Goal: Task Accomplishment & Management: Use online tool/utility

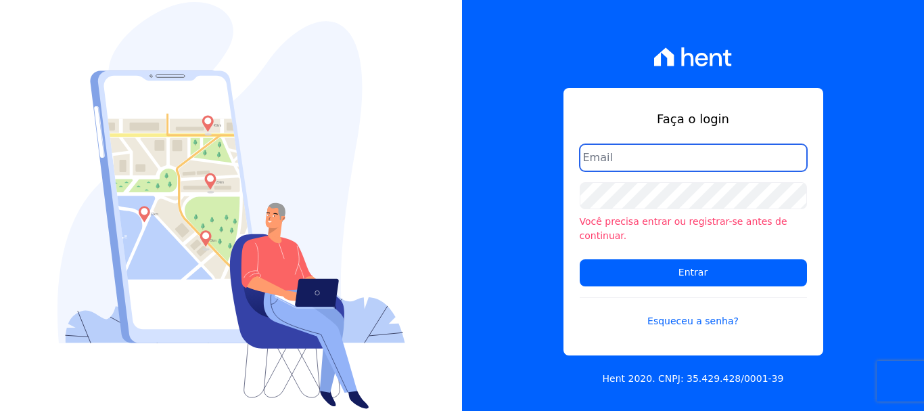
type input "documentos@fronteimoveis.com.br"
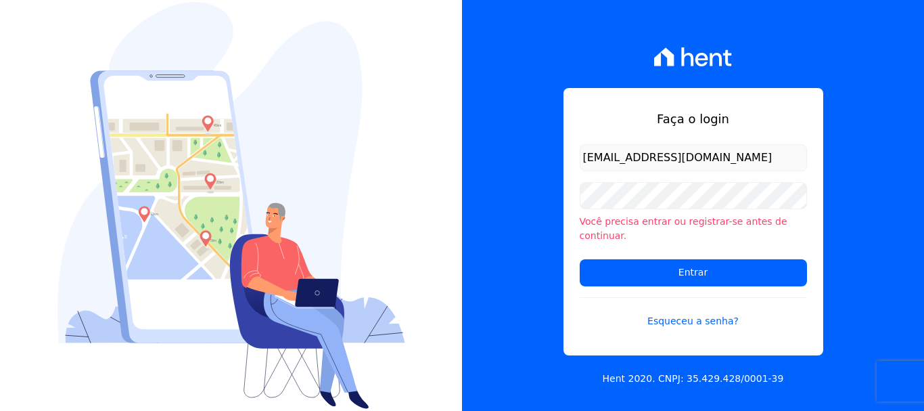
click at [687, 177] on form "documentos@fronteimoveis.com.br Você precisa entrar ou registrar-se antes de co…" at bounding box center [693, 244] width 227 height 200
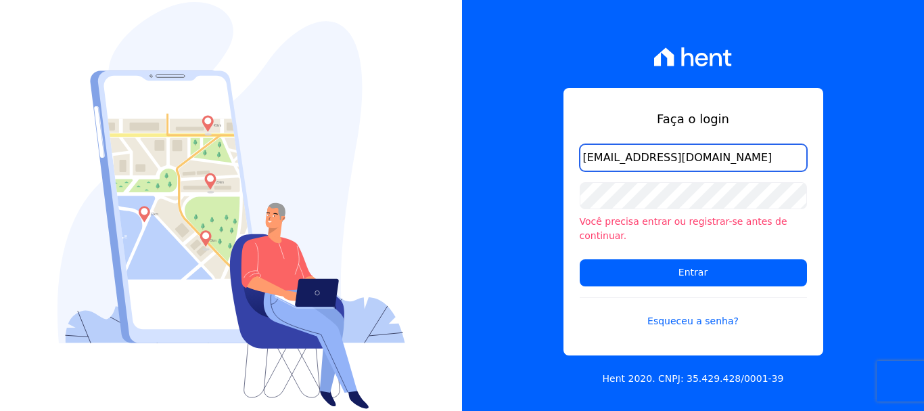
click at [679, 154] on input "documentos@fronteimoveis.com.br" at bounding box center [693, 157] width 227 height 27
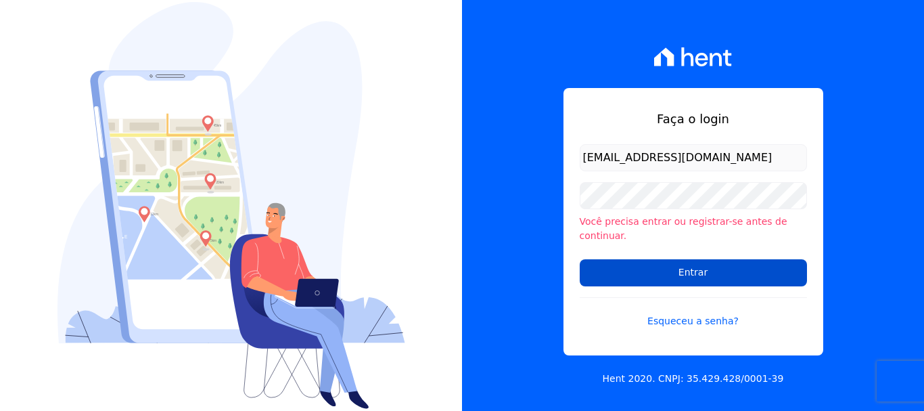
click at [691, 263] on input "Entrar" at bounding box center [693, 272] width 227 height 27
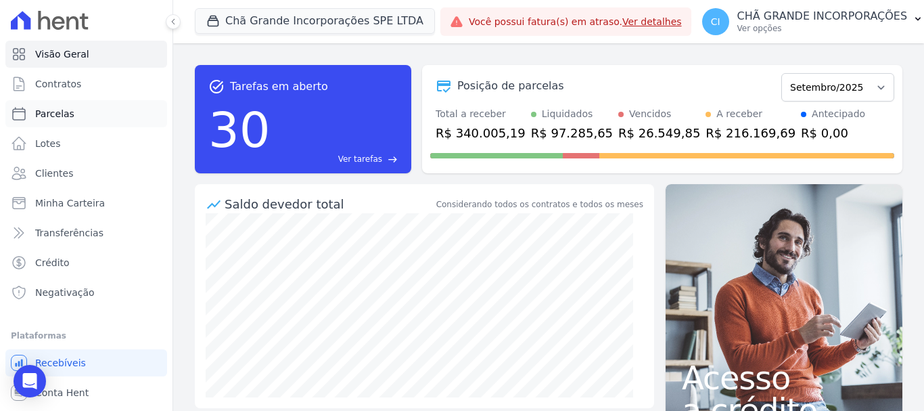
click at [45, 116] on span "Parcelas" at bounding box center [54, 114] width 39 height 14
select select
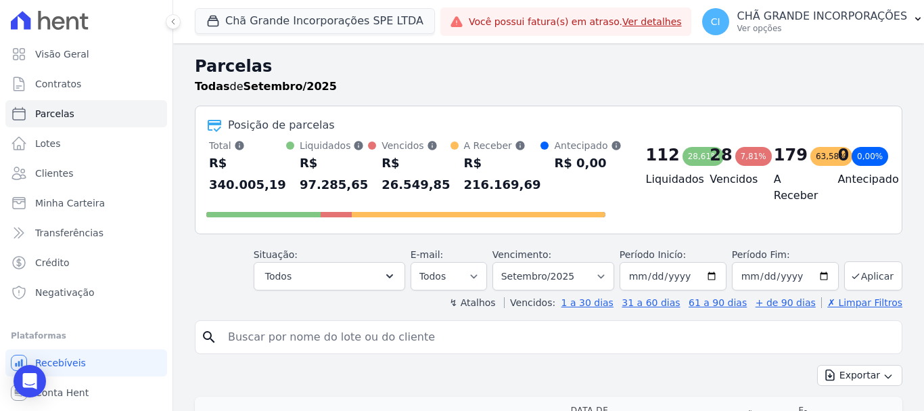
click at [463, 331] on input "search" at bounding box center [558, 336] width 676 height 27
type input "[PERSON_NAME]"
select select
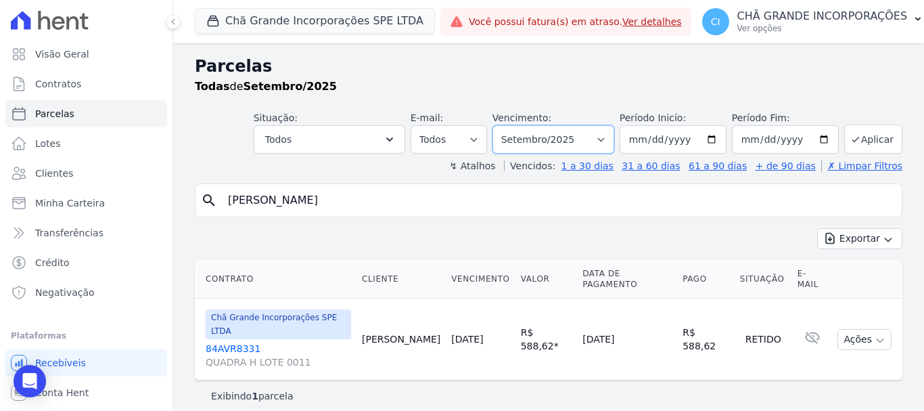
click at [582, 138] on select "Filtrar por período ──────── Todos os meses Outubro/2019 Novembro/2019 Dezembro…" at bounding box center [553, 139] width 122 height 28
select select "08/2025"
click at [511, 125] on select "Filtrar por período ──────── Todos os meses Outubro/2019 Novembro/2019 Dezembro…" at bounding box center [553, 139] width 122 height 28
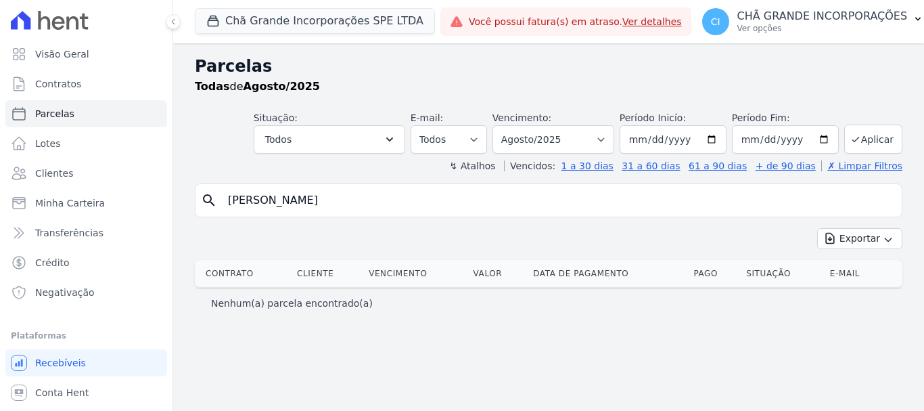
select select
click at [559, 134] on select "Filtrar por período ──────── Todos os meses Outubro/2019 Novembro/2019 Dezembro…" at bounding box center [553, 139] width 122 height 28
select select "09/2025"
click at [511, 125] on select "Filtrar por período ──────── Todos os meses Outubro/2019 Novembro/2019 Dezembro…" at bounding box center [553, 139] width 122 height 28
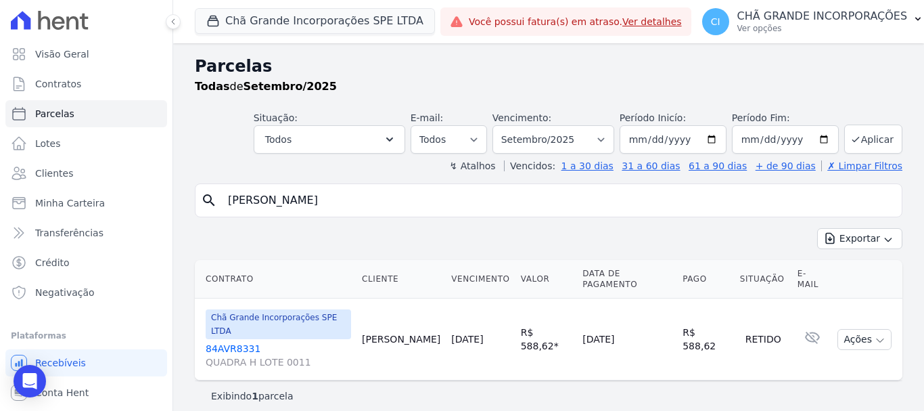
select select
click at [817, 25] on p "Ver opções" at bounding box center [822, 28] width 170 height 11
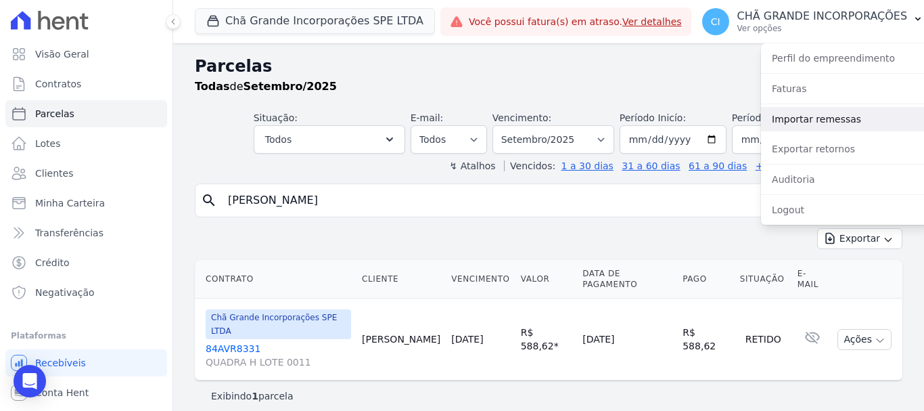
click at [821, 114] on link "Importar remessas" at bounding box center [847, 119] width 173 height 24
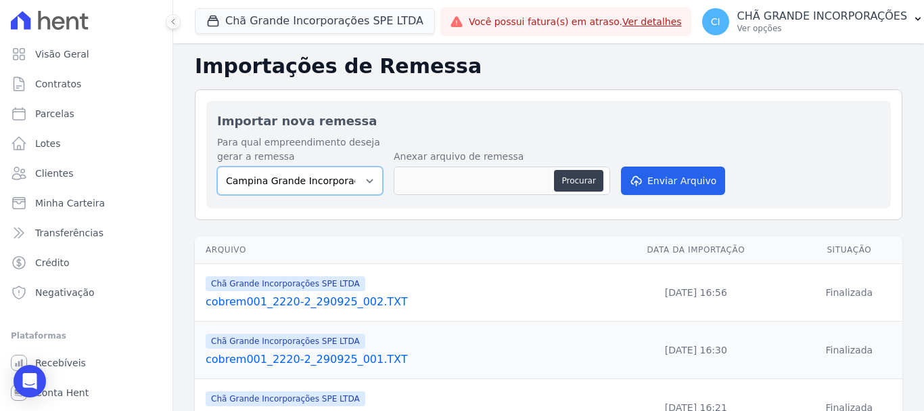
click at [262, 177] on select "Campina Grande Incorporações SPE LTDA Chã Grande Incorporações SPE LTDA Gravatá…" at bounding box center [300, 180] width 166 height 28
select select "fada966b-1e94-4a5a-a03a-a068354f70e7"
click at [217, 166] on select "Campina Grande Incorporações SPE LTDA Chã Grande Incorporações SPE LTDA Gravatá…" at bounding box center [300, 180] width 166 height 28
click at [570, 186] on button "Procurar" at bounding box center [578, 181] width 49 height 22
type input "cobrem001_2220-2_300925_002.TXT"
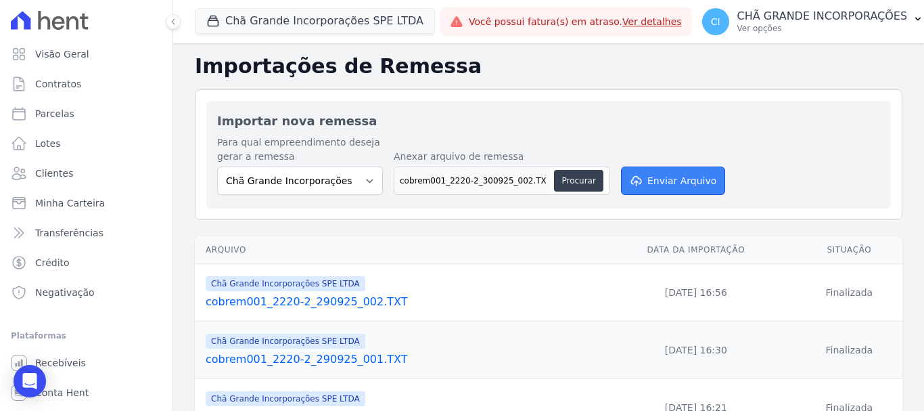
click at [676, 175] on button "Enviar Arquivo" at bounding box center [673, 180] width 104 height 28
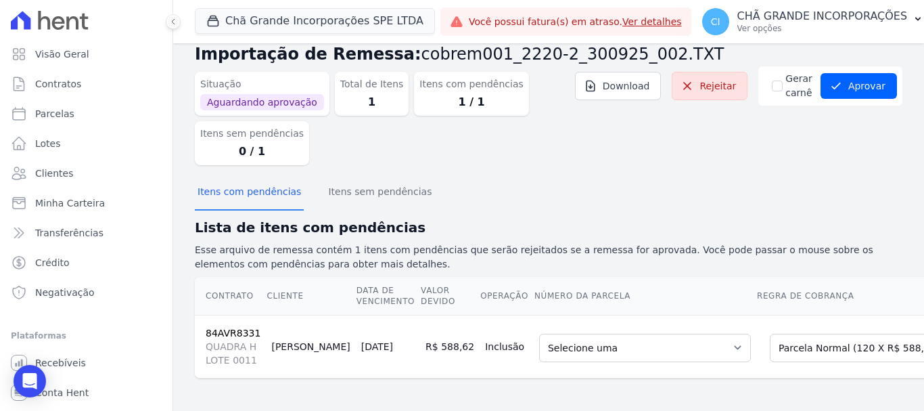
scroll to position [51, 0]
click at [641, 335] on select "Selecione uma 53 - [DATE] - R$ 588,62 - Agendado 54 - [DATE] - R$ 588,62 - Agen…" at bounding box center [645, 347] width 212 height 28
click at [786, 344] on select "Selecione uma Nova Parcela Avulsa Parcela Avulsa Existente Intercalada (12 X R$…" at bounding box center [869, 347] width 198 height 28
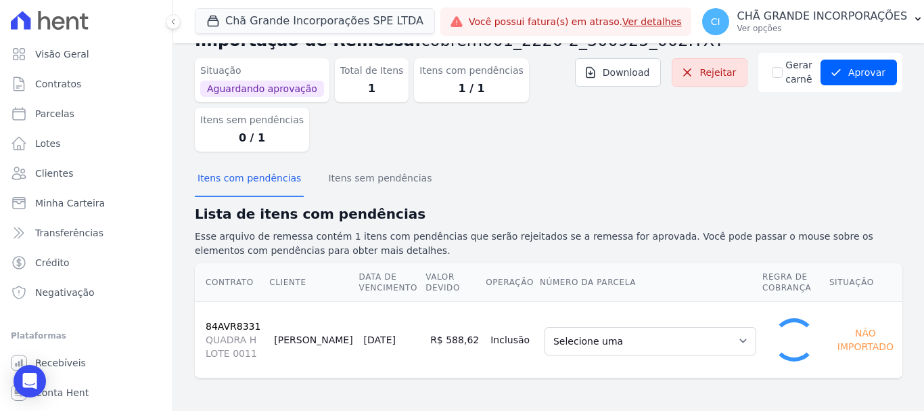
scroll to position [27, 0]
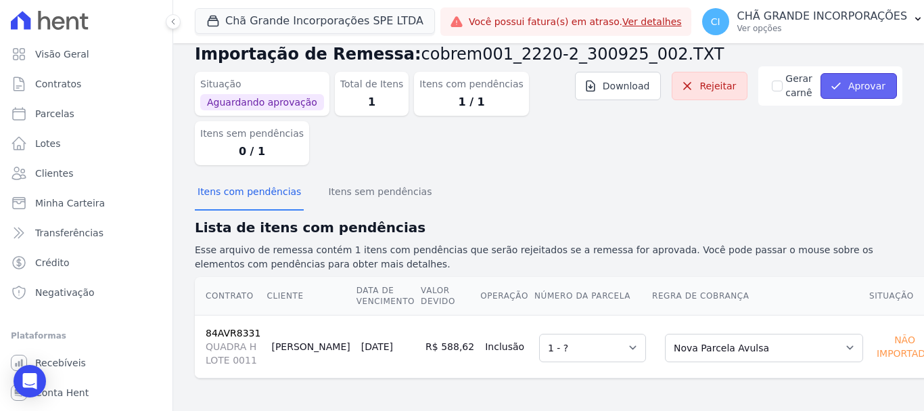
click at [866, 87] on button "Aprovar" at bounding box center [859, 86] width 76 height 26
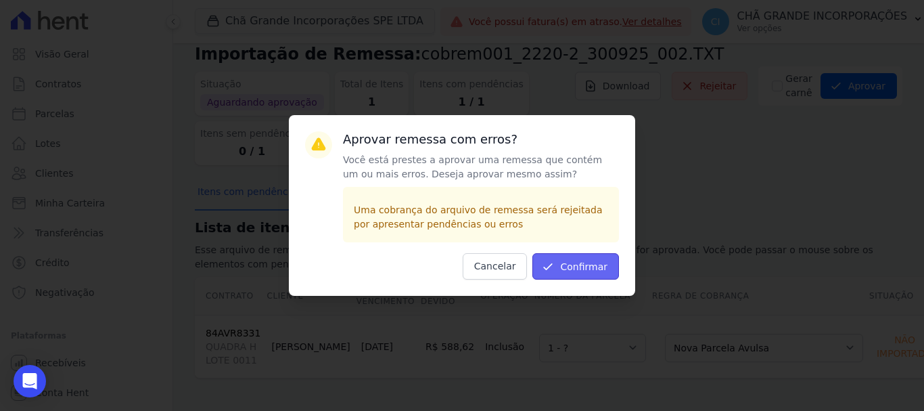
click at [595, 266] on button "Confirmar" at bounding box center [575, 266] width 87 height 26
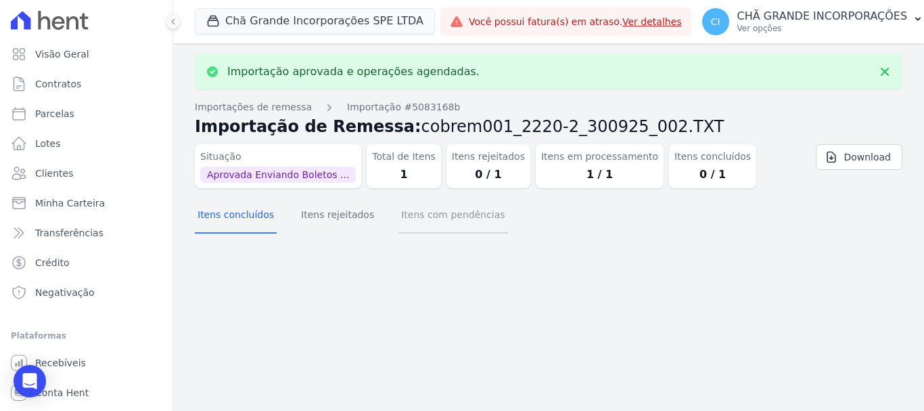
click at [430, 220] on button "Itens com pendências" at bounding box center [452, 215] width 109 height 35
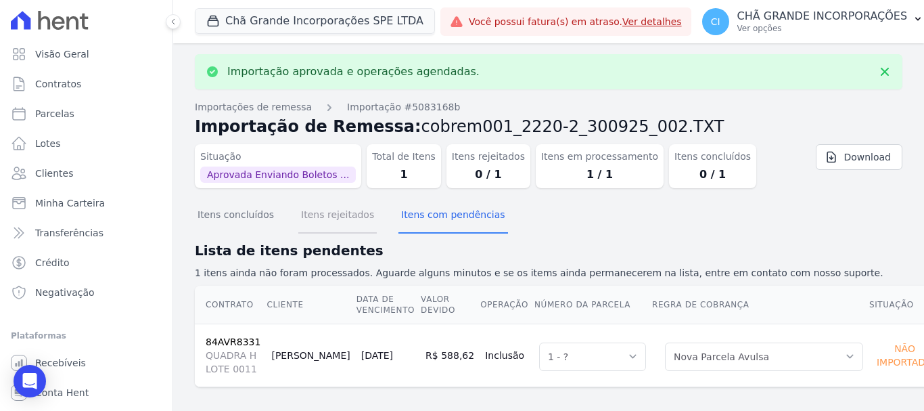
click at [333, 216] on button "Itens rejeitados" at bounding box center [337, 215] width 78 height 35
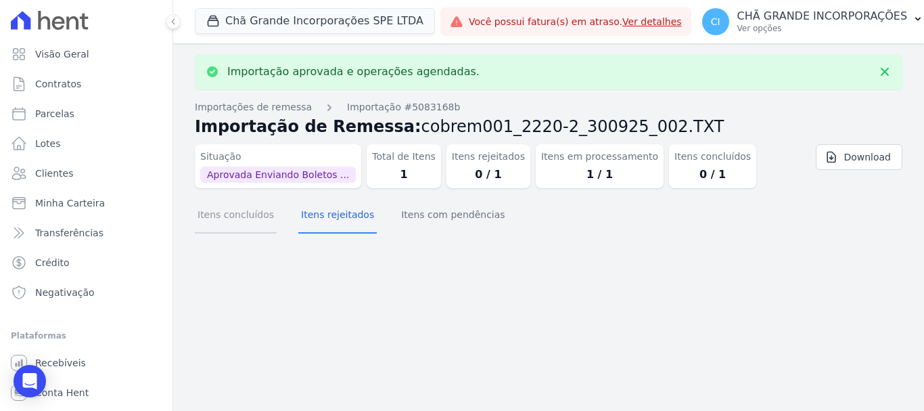
click at [236, 216] on button "Itens concluídos" at bounding box center [236, 215] width 82 height 35
click at [307, 213] on button "Itens rejeitados" at bounding box center [337, 215] width 78 height 35
click at [402, 222] on button "Itens com pendências" at bounding box center [452, 215] width 109 height 35
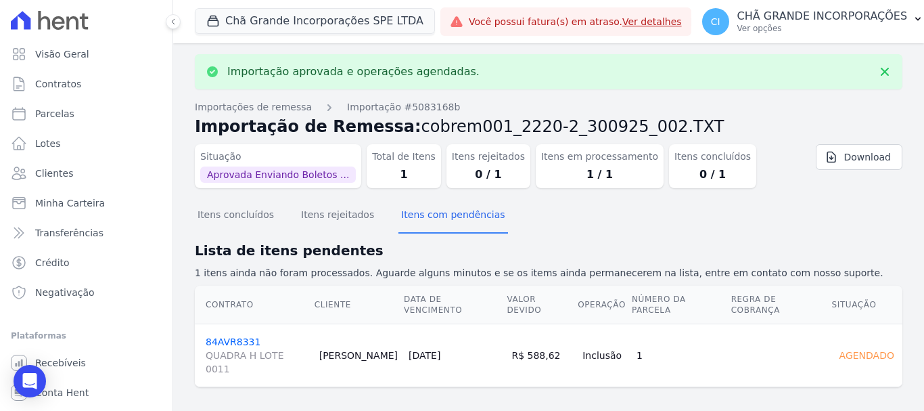
click at [237, 336] on link "84AVR8331 QUADRA H LOTE 0011" at bounding box center [257, 355] width 103 height 39
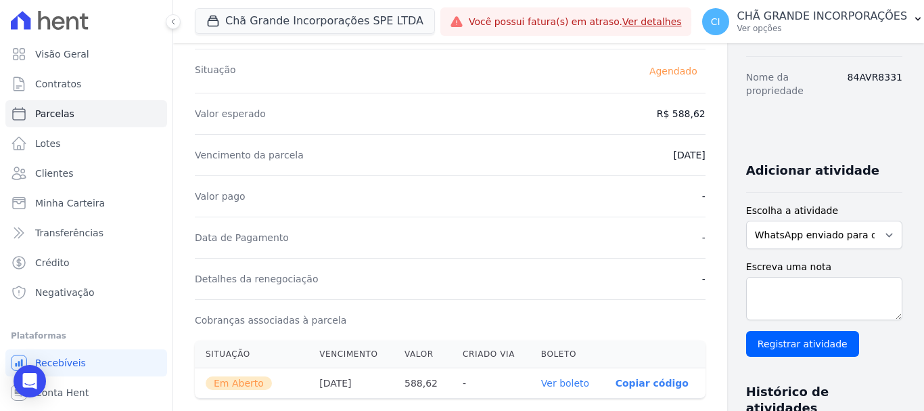
scroll to position [203, 0]
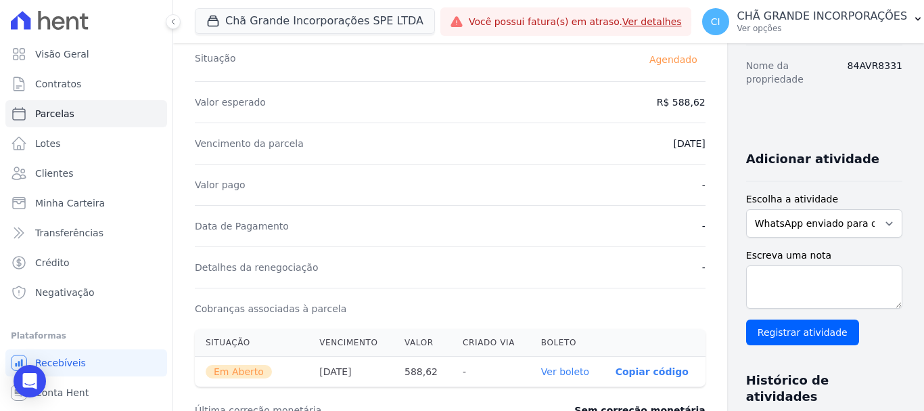
click at [541, 369] on link "Ver boleto" at bounding box center [565, 371] width 48 height 11
click at [60, 175] on span "Clientes" at bounding box center [54, 173] width 38 height 14
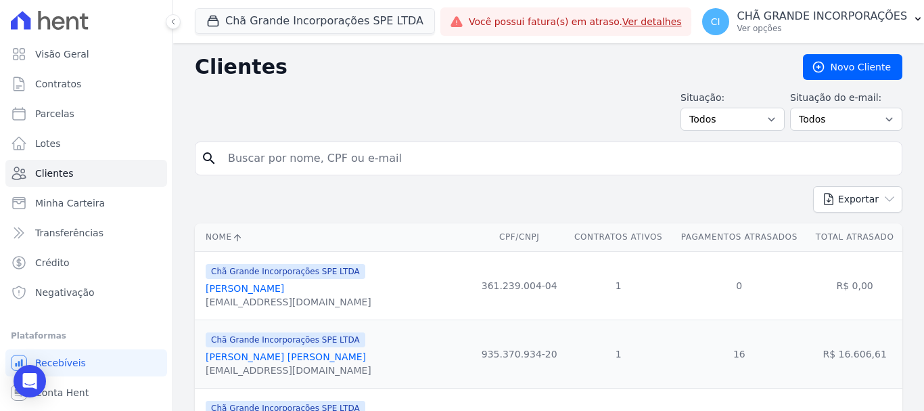
click at [323, 147] on input "search" at bounding box center [558, 158] width 676 height 27
type input "[PERSON_NAME]"
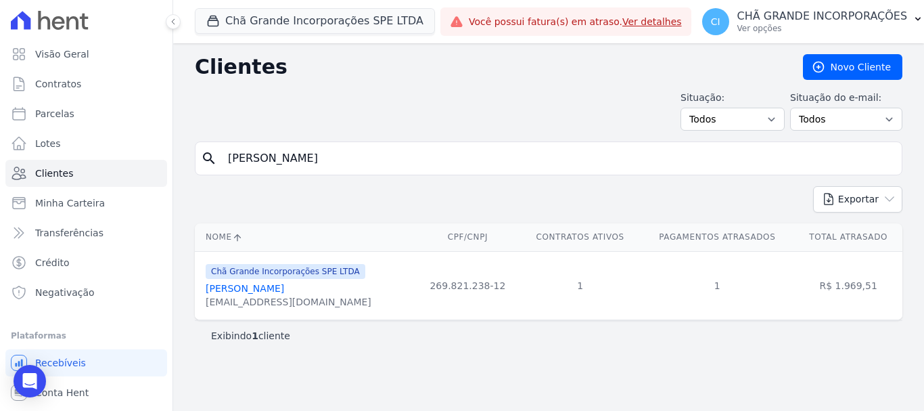
click at [250, 275] on span "Chã Grande Incorporações SPE LTDA" at bounding box center [286, 271] width 160 height 15
click at [245, 287] on link "[PERSON_NAME]" at bounding box center [245, 288] width 78 height 11
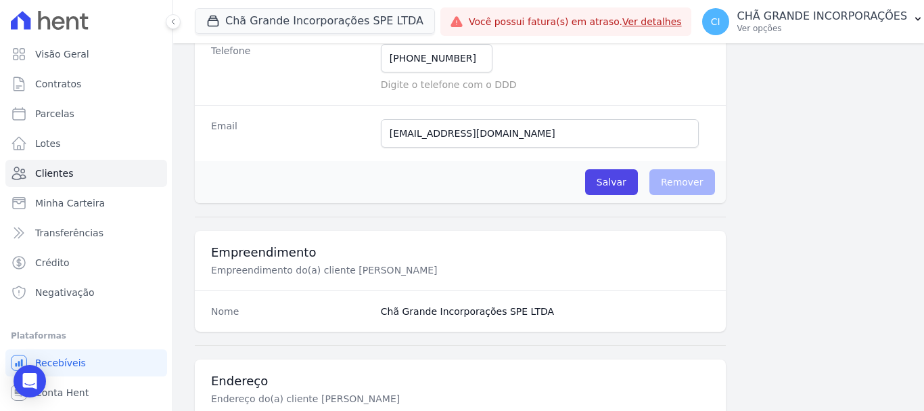
scroll to position [338, 0]
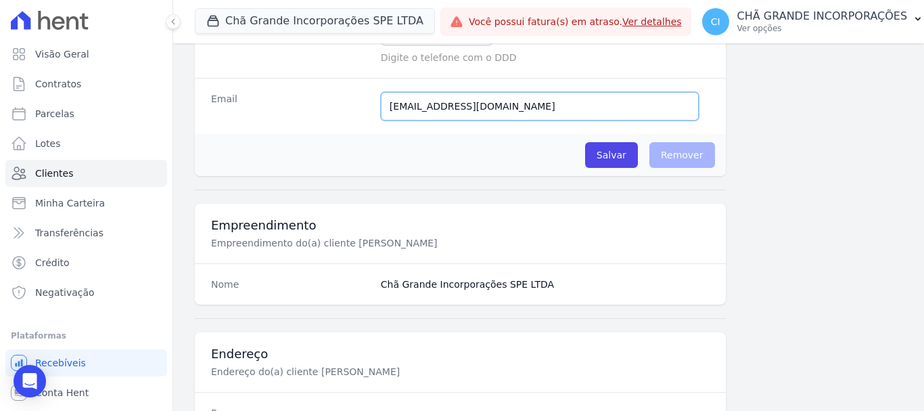
drag, startPoint x: 549, startPoint y: 106, endPoint x: 298, endPoint y: 108, distance: 251.0
click at [299, 109] on div "Email [EMAIL_ADDRESS][DOMAIN_NAME] E-mail enviado. Aguardando confirmação.." at bounding box center [460, 106] width 531 height 56
paste input "Kedmabeatriz02@g"
type input "[EMAIL_ADDRESS][DOMAIN_NAME]"
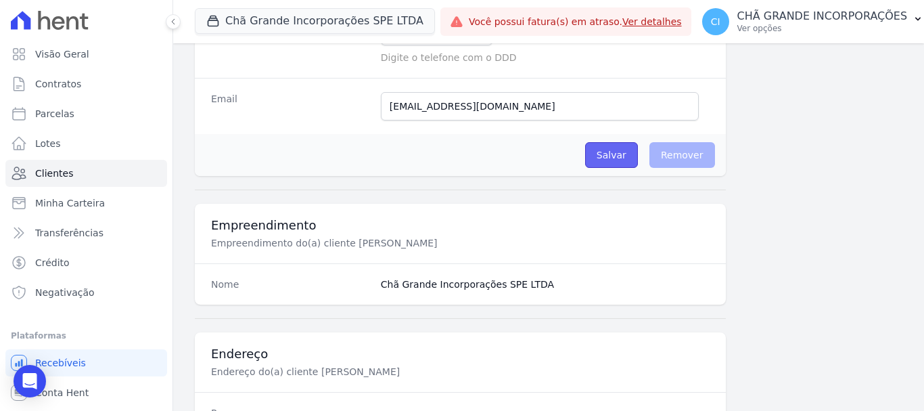
click at [620, 158] on input "Salvar" at bounding box center [611, 155] width 53 height 26
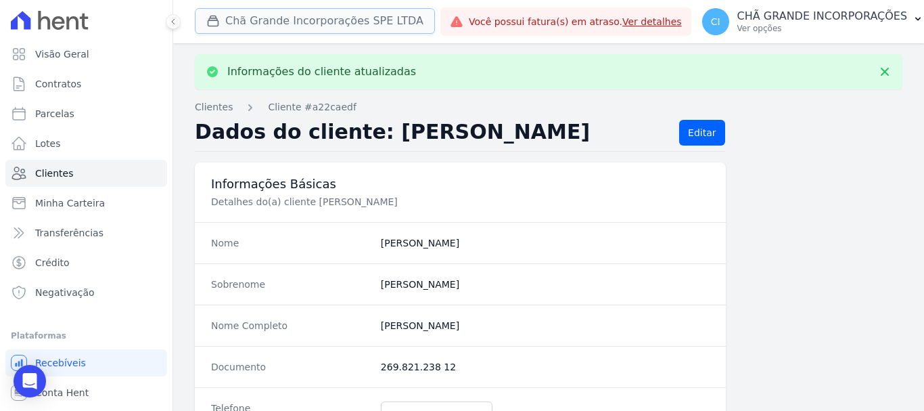
click at [315, 13] on button "Chã Grande Incorporações SPE LTDA" at bounding box center [315, 21] width 240 height 26
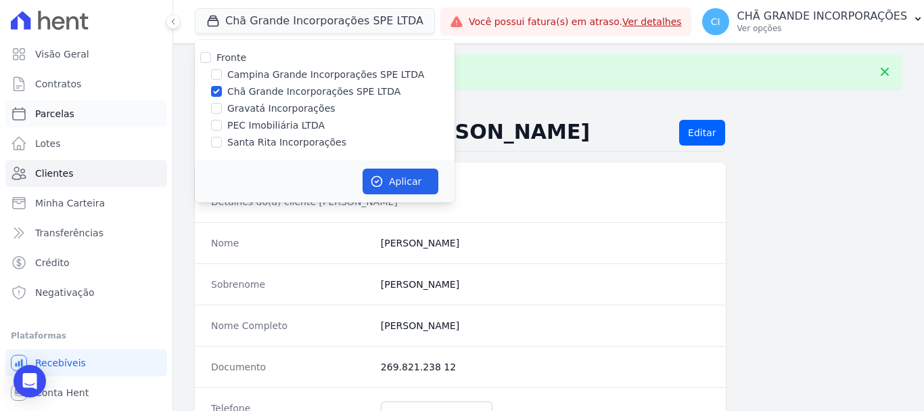
click at [58, 108] on span "Parcelas" at bounding box center [54, 114] width 39 height 14
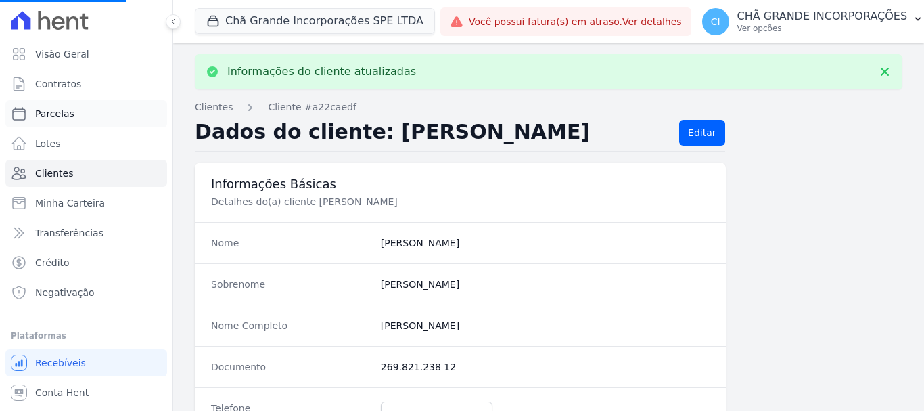
select select
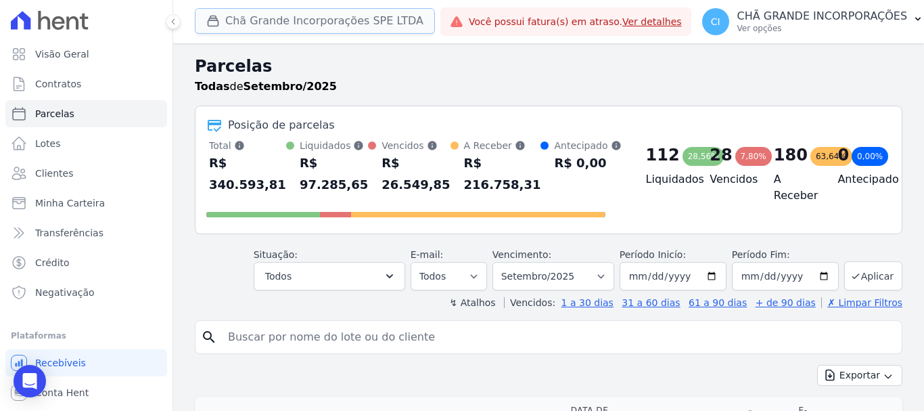
click at [303, 24] on button "Chã Grande Incorporações SPE LTDA" at bounding box center [315, 21] width 240 height 26
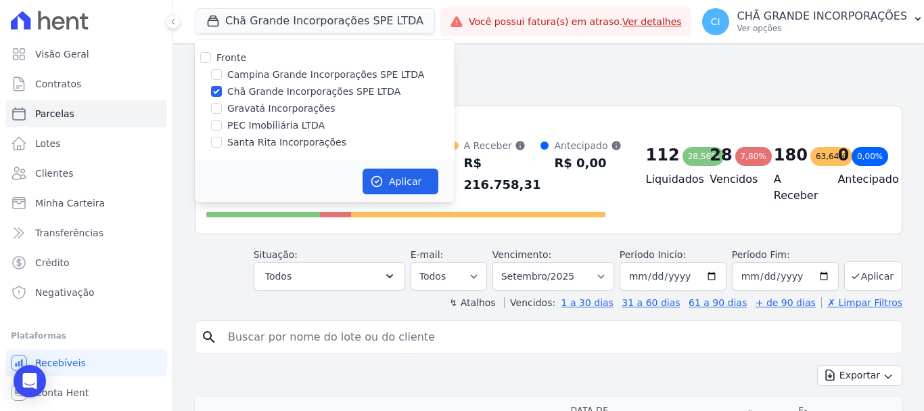
click at [222, 93] on div "Chã Grande Incorporações SPE LTDA" at bounding box center [325, 92] width 260 height 14
click at [248, 145] on label "Santa Rita Incorporações" at bounding box center [286, 142] width 119 height 14
click at [222, 145] on input "Santa Rita Incorporações" at bounding box center [216, 142] width 11 height 11
checkbox input "true"
click at [218, 90] on input "Chã Grande Incorporações SPE LTDA" at bounding box center [216, 91] width 11 height 11
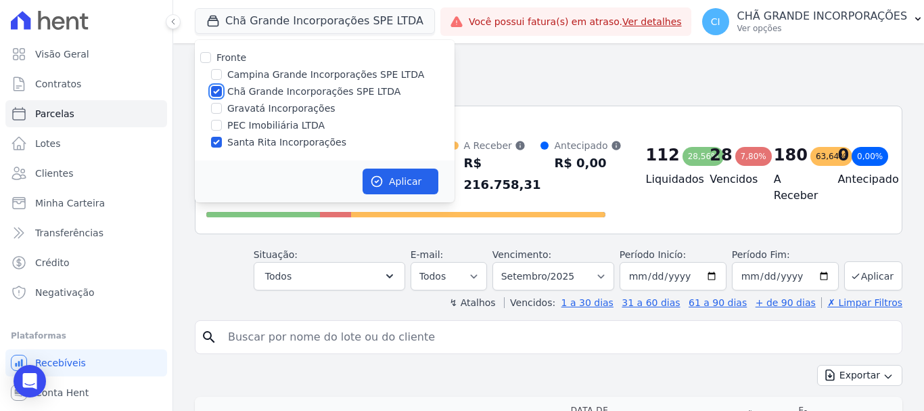
checkbox input "false"
click at [425, 177] on button "Aplicar" at bounding box center [401, 181] width 76 height 26
select select
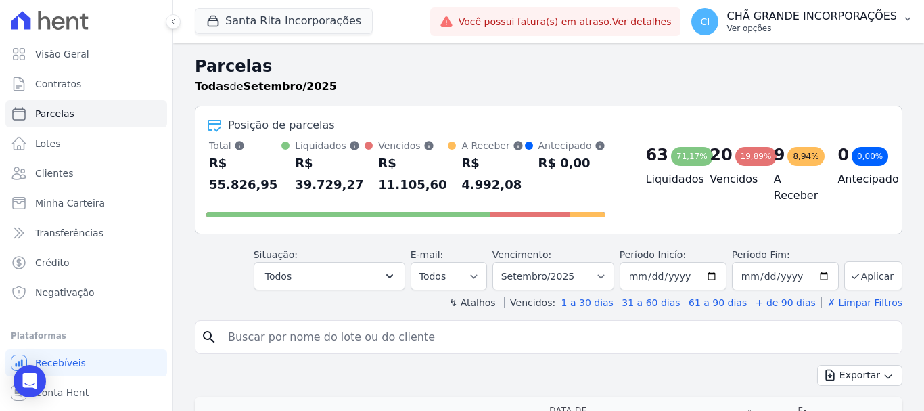
click at [804, 26] on p "Ver opções" at bounding box center [811, 28] width 170 height 11
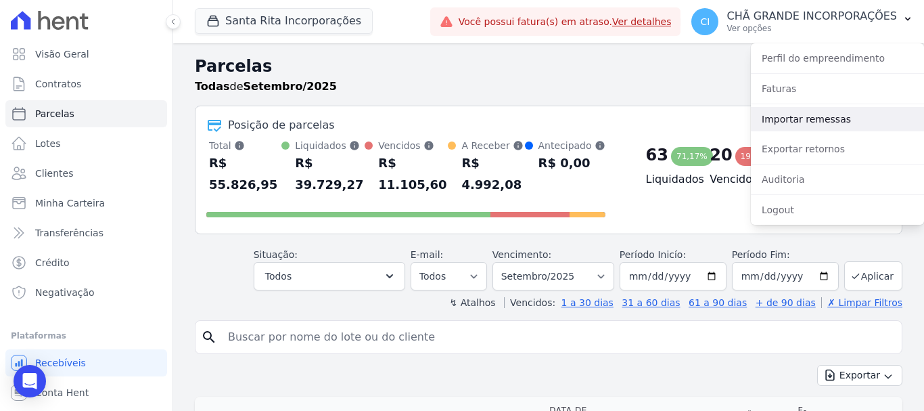
click at [810, 122] on link "Importar remessas" at bounding box center [837, 119] width 173 height 24
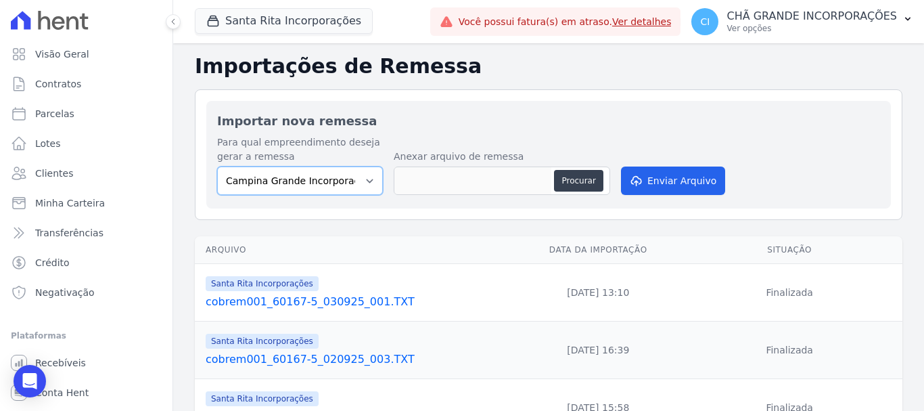
click at [287, 187] on select "Campina Grande Incorporações SPE LTDA Chã Grande Incorporações SPE LTDA Gravatá…" at bounding box center [300, 180] width 166 height 28
select select "ed892322-11d2-4dcb-9c39-39af078b50ed"
click at [217, 166] on select "Campina Grande Incorporações SPE LTDA Chã Grande Incorporações SPE LTDA Gravatá…" at bounding box center [300, 180] width 166 height 28
click at [580, 183] on button "Procurar" at bounding box center [578, 181] width 49 height 22
type input "cobrem001_60167-5_300925_001.TXT"
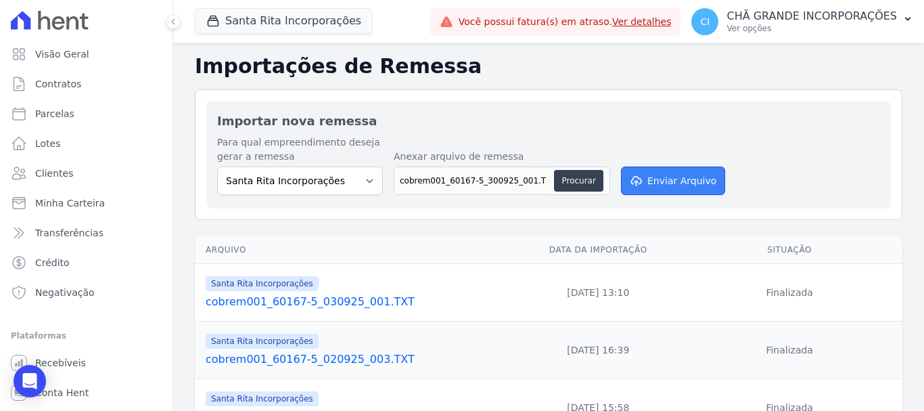
click at [694, 187] on button "Enviar Arquivo" at bounding box center [673, 180] width 104 height 28
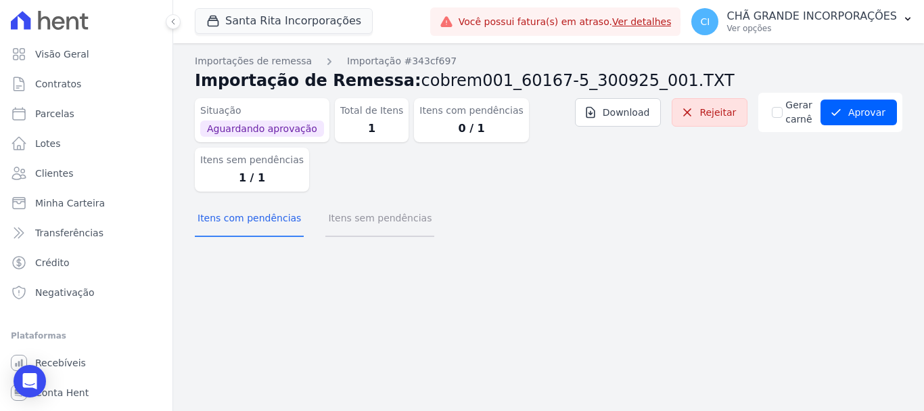
click at [371, 226] on button "Itens sem pendências" at bounding box center [379, 219] width 109 height 35
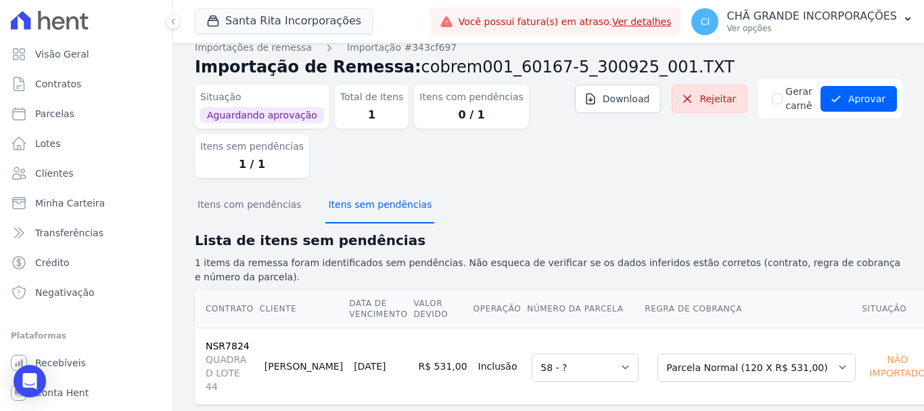
scroll to position [27, 0]
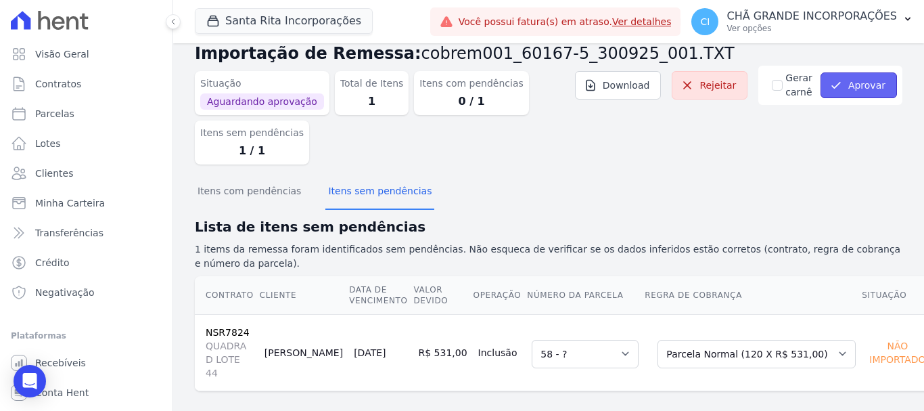
click at [856, 85] on button "Aprovar" at bounding box center [859, 85] width 76 height 26
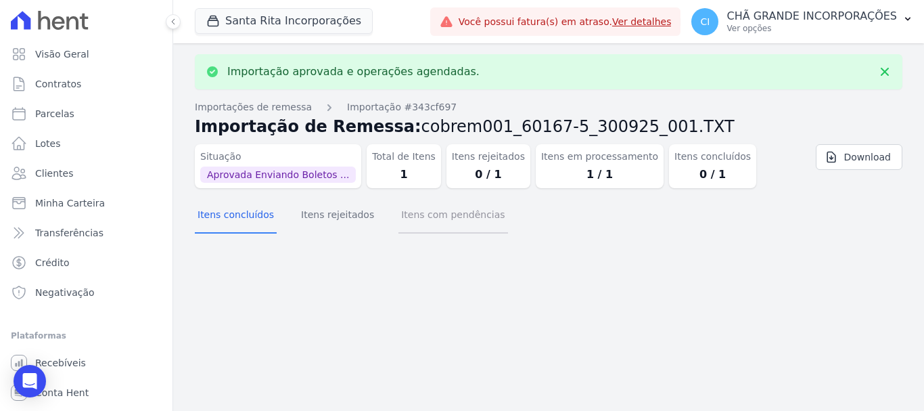
click at [444, 219] on button "Itens com pendências" at bounding box center [452, 215] width 109 height 35
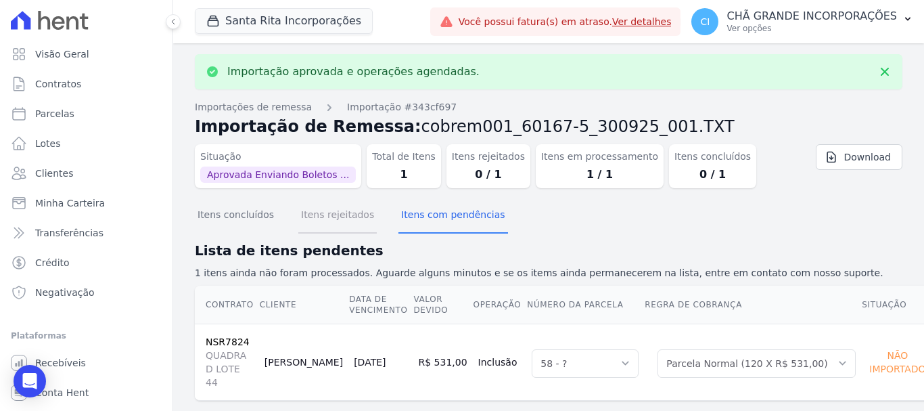
click at [323, 214] on button "Itens rejeitados" at bounding box center [337, 215] width 78 height 35
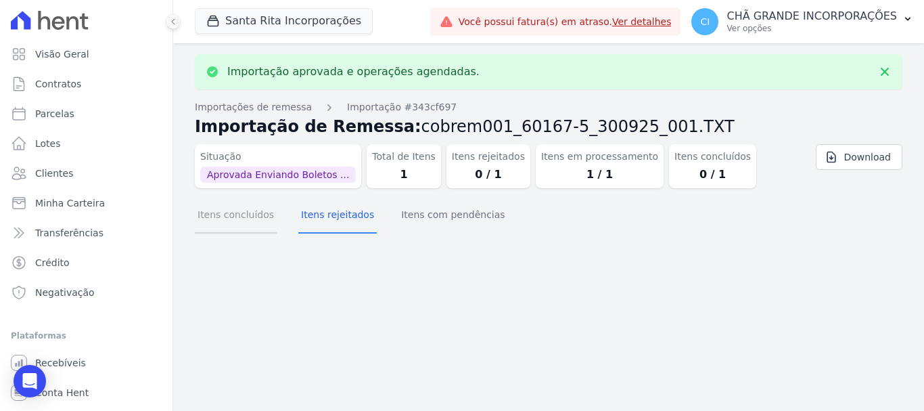
click at [222, 214] on button "Itens concluídos" at bounding box center [236, 215] width 82 height 35
click at [436, 215] on button "Itens com pendências" at bounding box center [452, 215] width 109 height 35
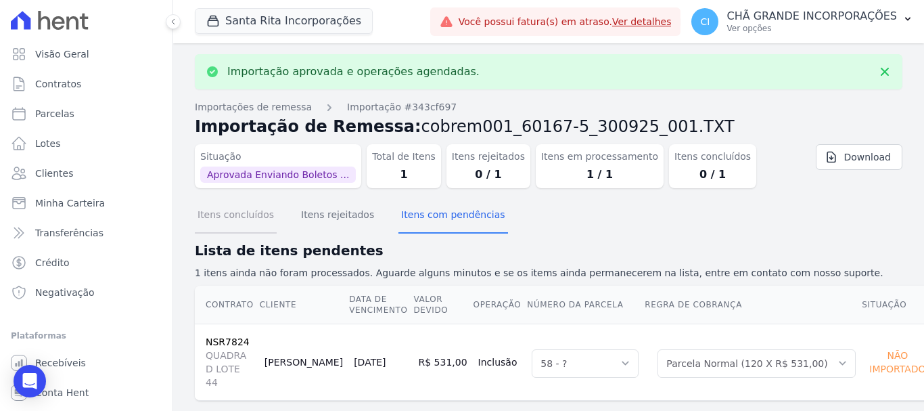
click at [244, 219] on button "Itens concluídos" at bounding box center [236, 215] width 82 height 35
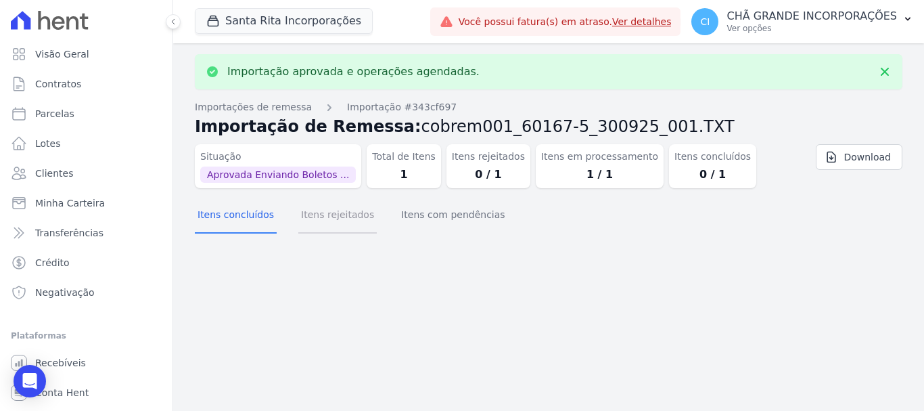
click at [305, 215] on button "Itens rejeitados" at bounding box center [337, 215] width 78 height 35
click at [210, 216] on button "Itens concluídos" at bounding box center [236, 215] width 82 height 35
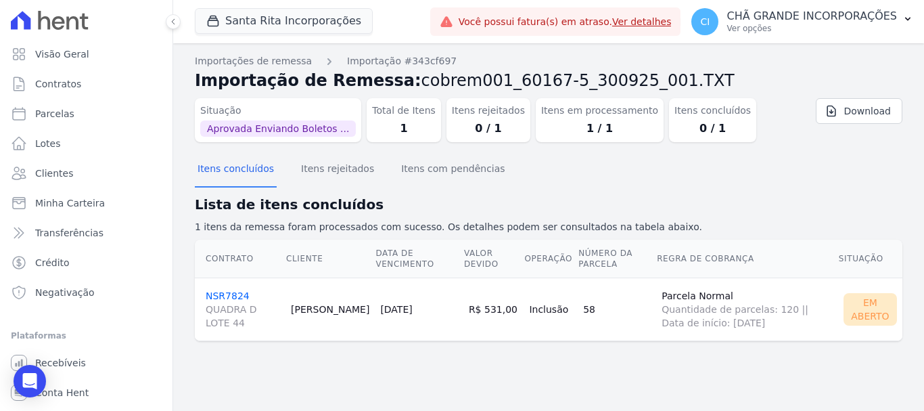
click at [228, 294] on link "NSR7824 QUADRA D LOTE 44" at bounding box center [243, 309] width 74 height 39
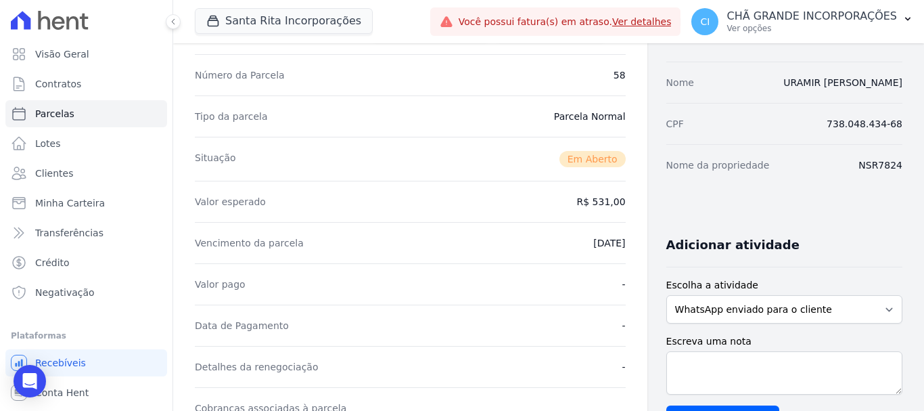
scroll to position [271, 0]
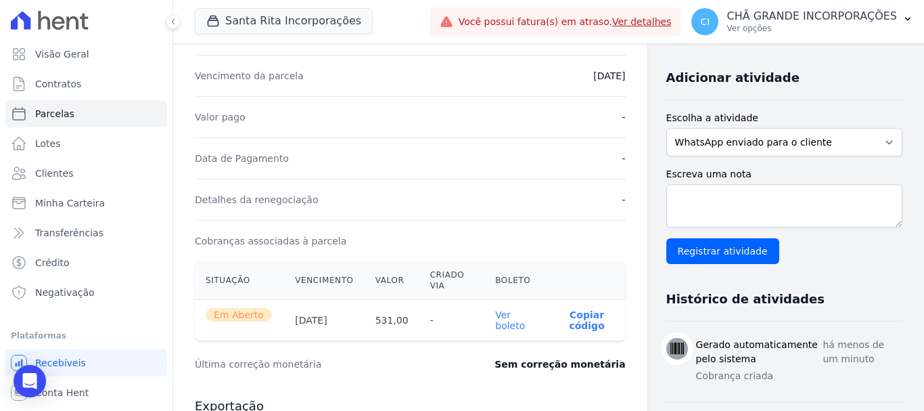
click at [505, 321] on link "Ver boleto" at bounding box center [510, 320] width 30 height 22
